Goal: Transaction & Acquisition: Purchase product/service

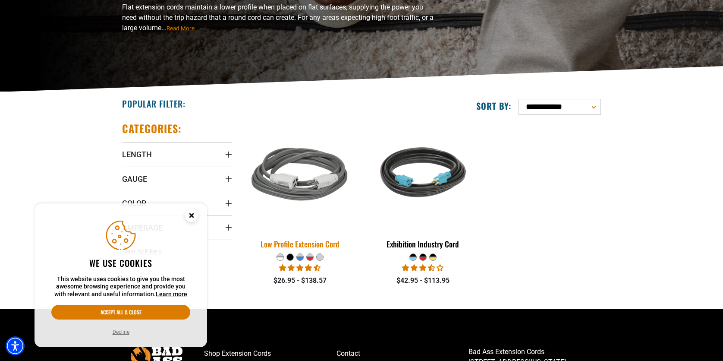
click at [323, 186] on img at bounding box center [300, 175] width 121 height 110
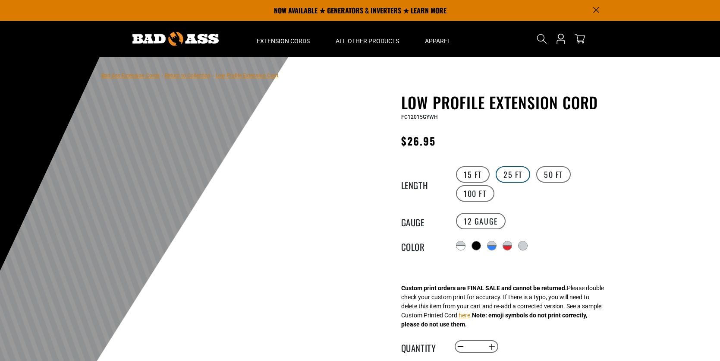
click at [506, 171] on label "25 FT" at bounding box center [513, 174] width 35 height 16
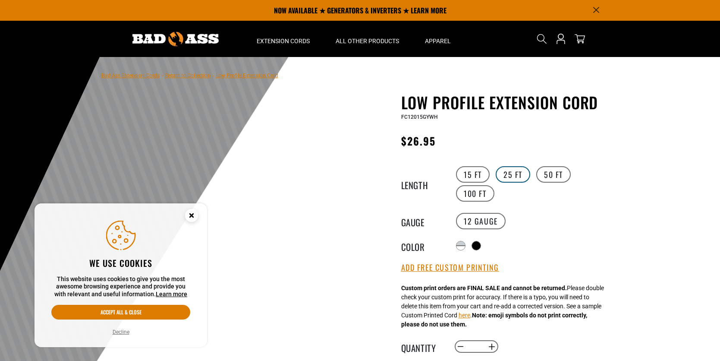
click at [511, 174] on label "25 FT" at bounding box center [513, 174] width 35 height 16
